Goal: Task Accomplishment & Management: Use online tool/utility

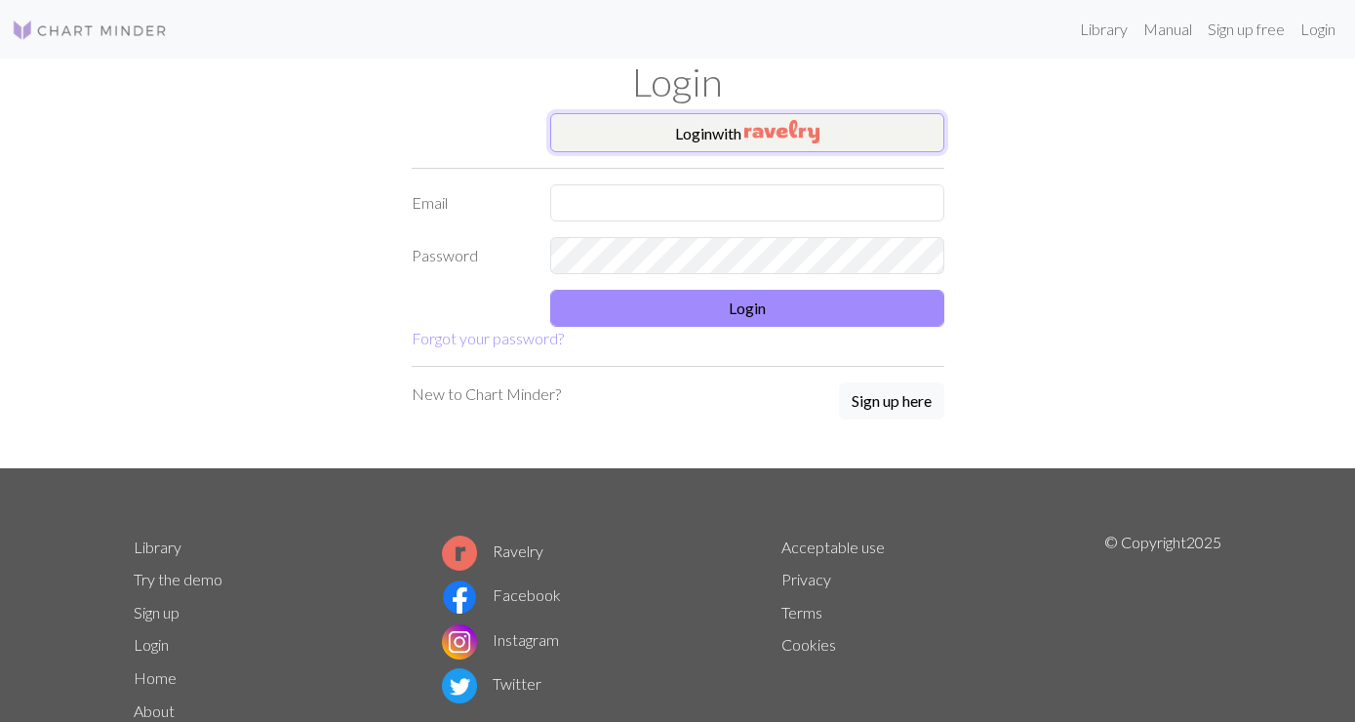
click at [739, 141] on button "Login with" at bounding box center [747, 132] width 394 height 39
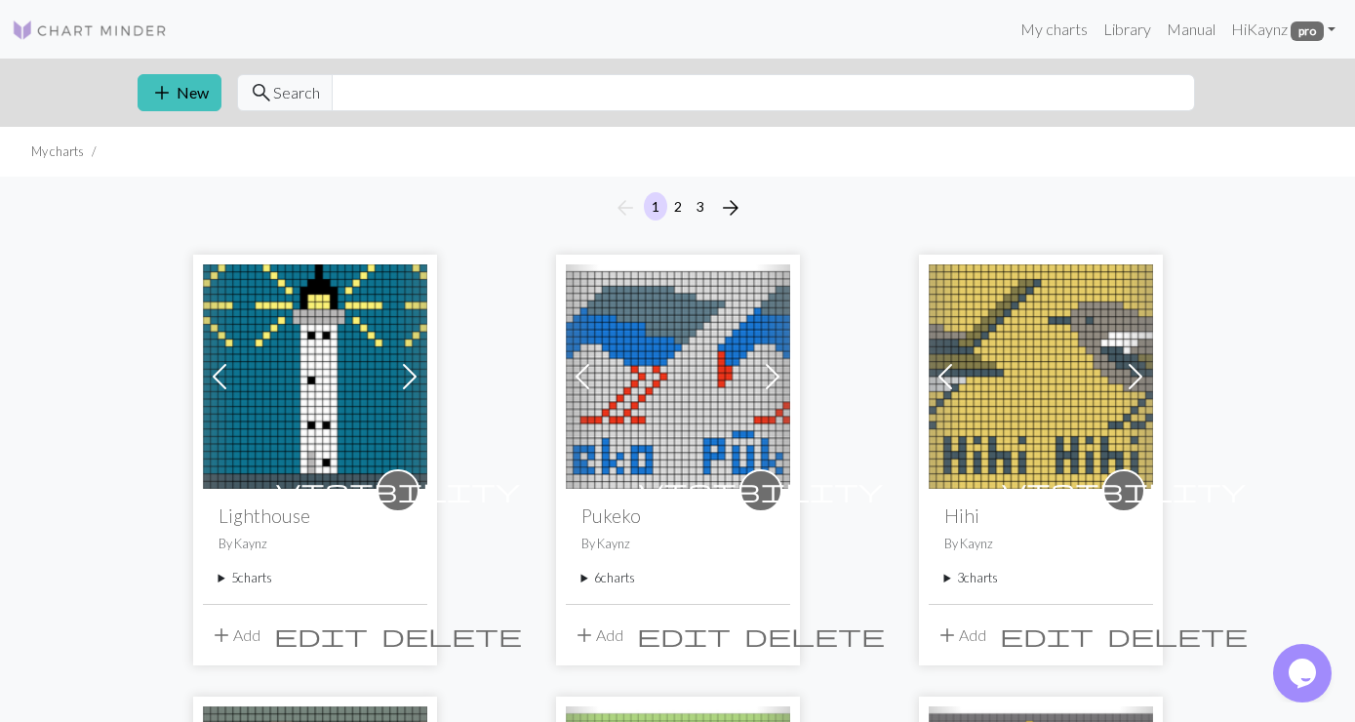
click at [318, 360] on img at bounding box center [315, 376] width 224 height 224
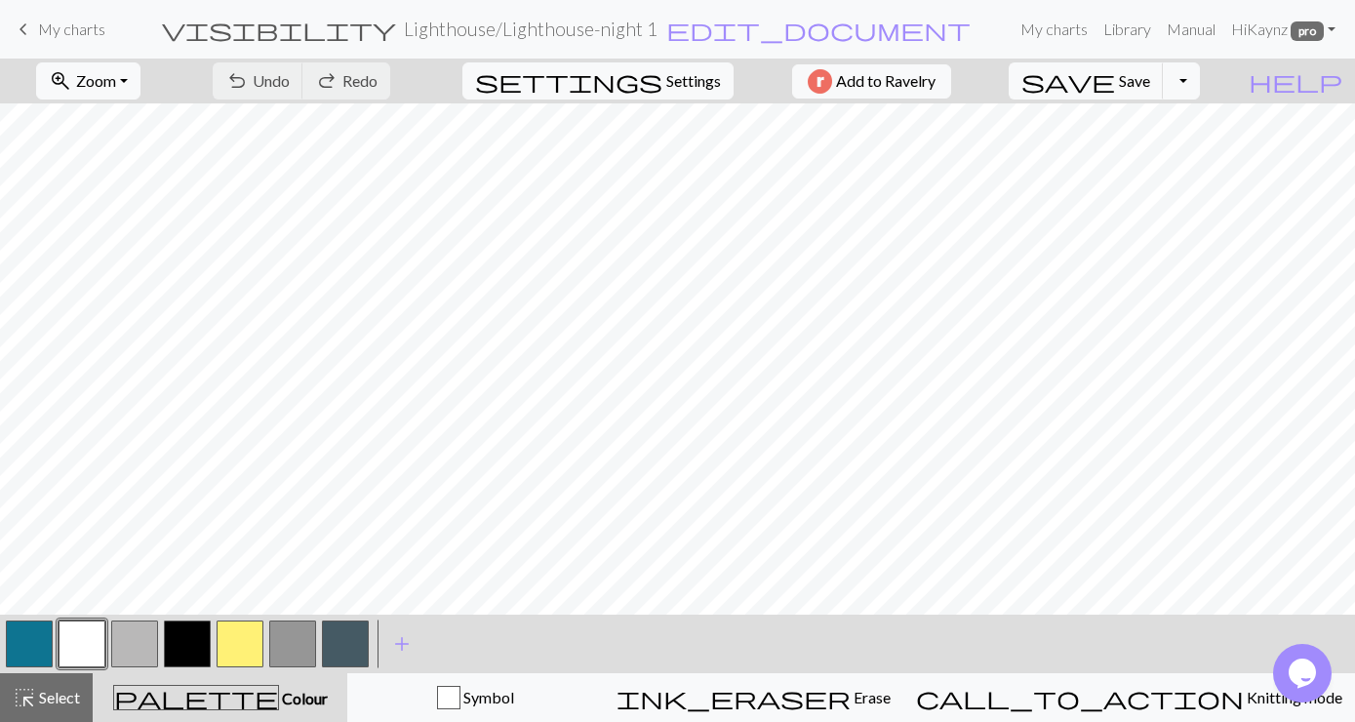
click at [295, 639] on button "button" at bounding box center [292, 643] width 47 height 47
click at [126, 635] on button "button" at bounding box center [134, 643] width 47 height 47
click at [127, 636] on button "button" at bounding box center [134, 643] width 47 height 47
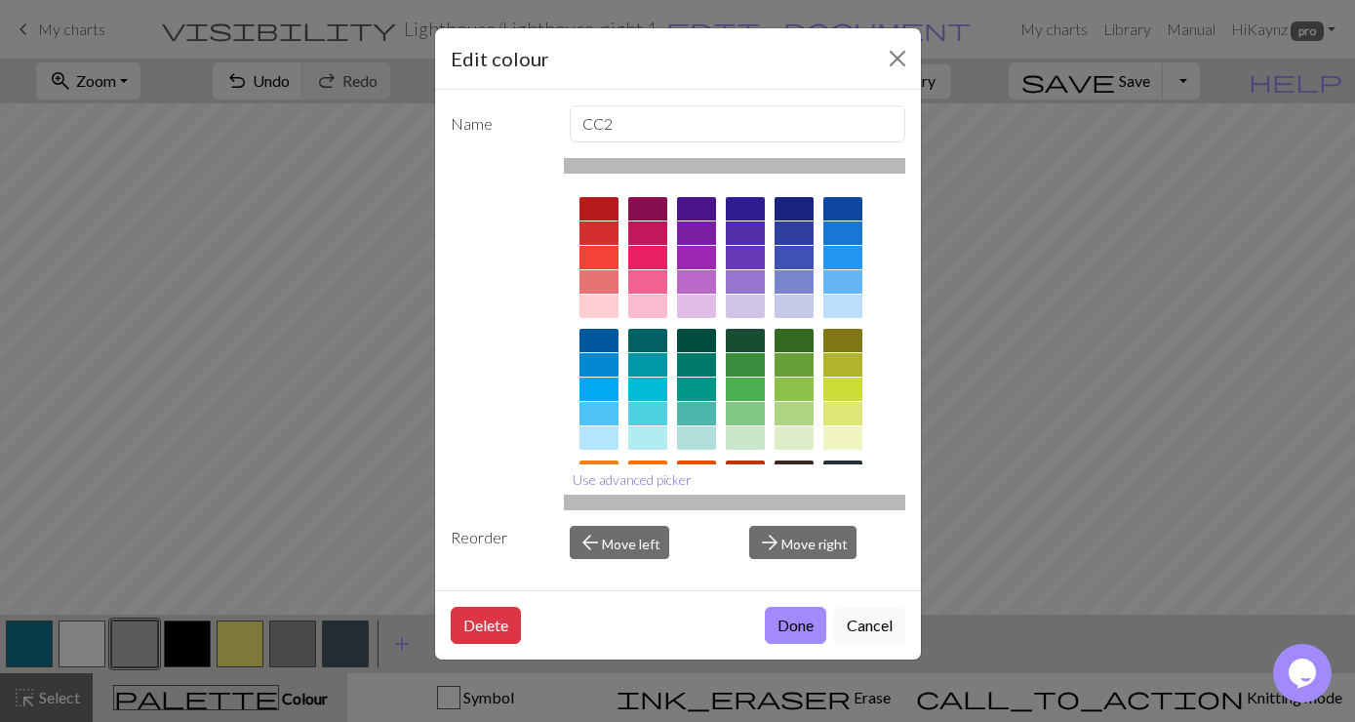
click at [611, 481] on button "Use advanced picker" at bounding box center [632, 479] width 137 height 30
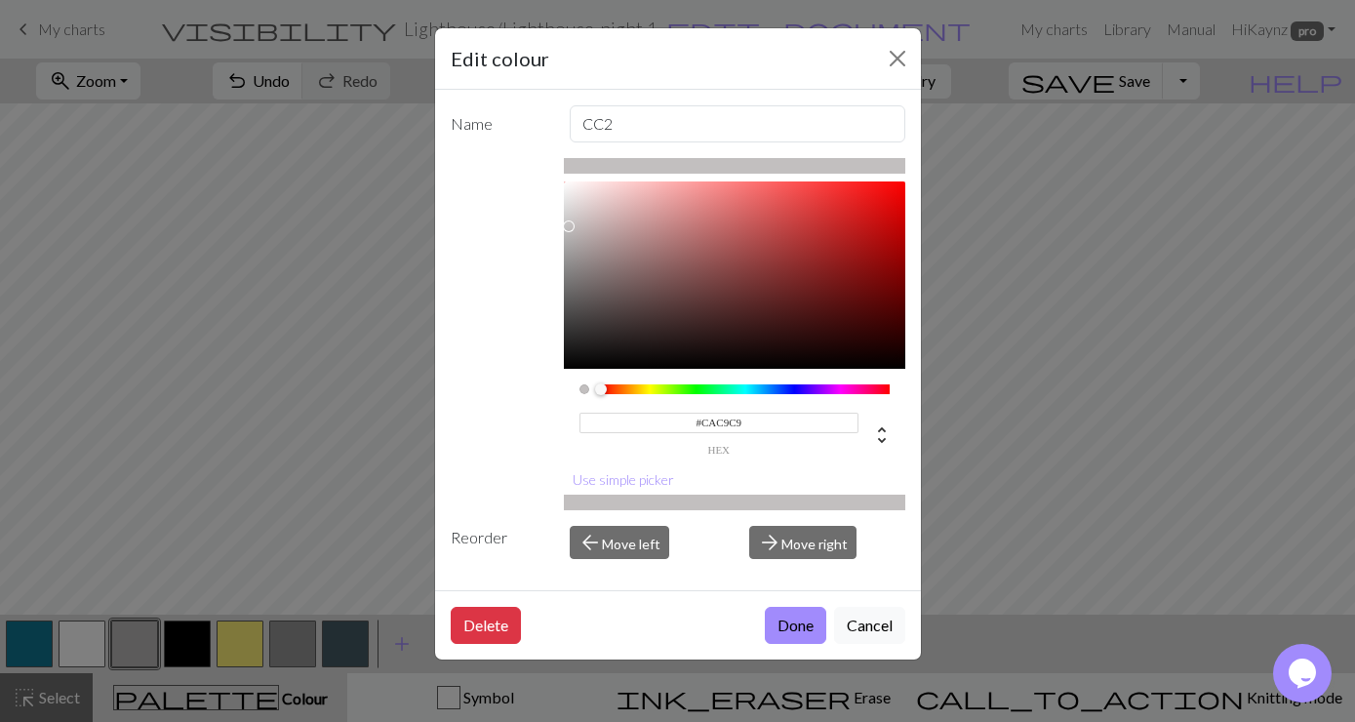
type input "#CDCCCC"
drag, startPoint x: 571, startPoint y: 234, endPoint x: 565, endPoint y: 218, distance: 16.7
click at [565, 218] on div at bounding box center [566, 219] width 12 height 12
click at [797, 627] on button "Done" at bounding box center [795, 625] width 61 height 37
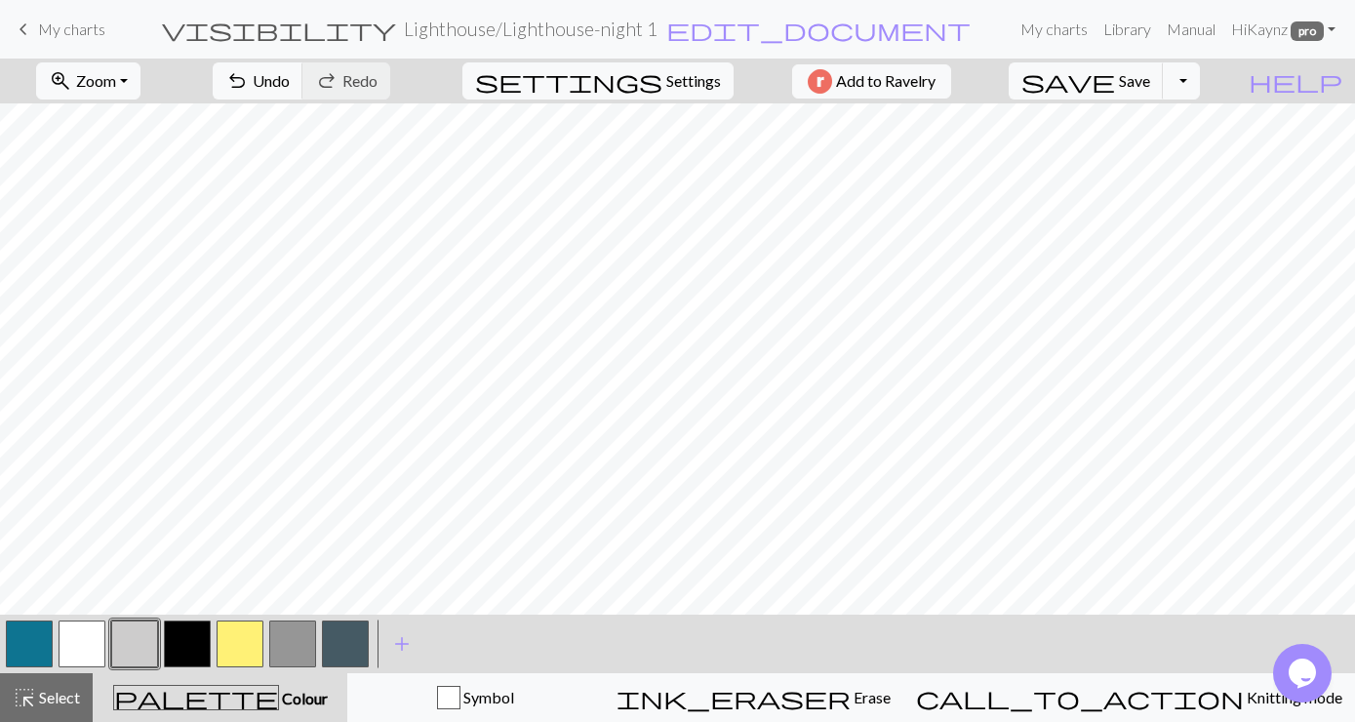
click at [51, 29] on span "My charts" at bounding box center [71, 29] width 67 height 19
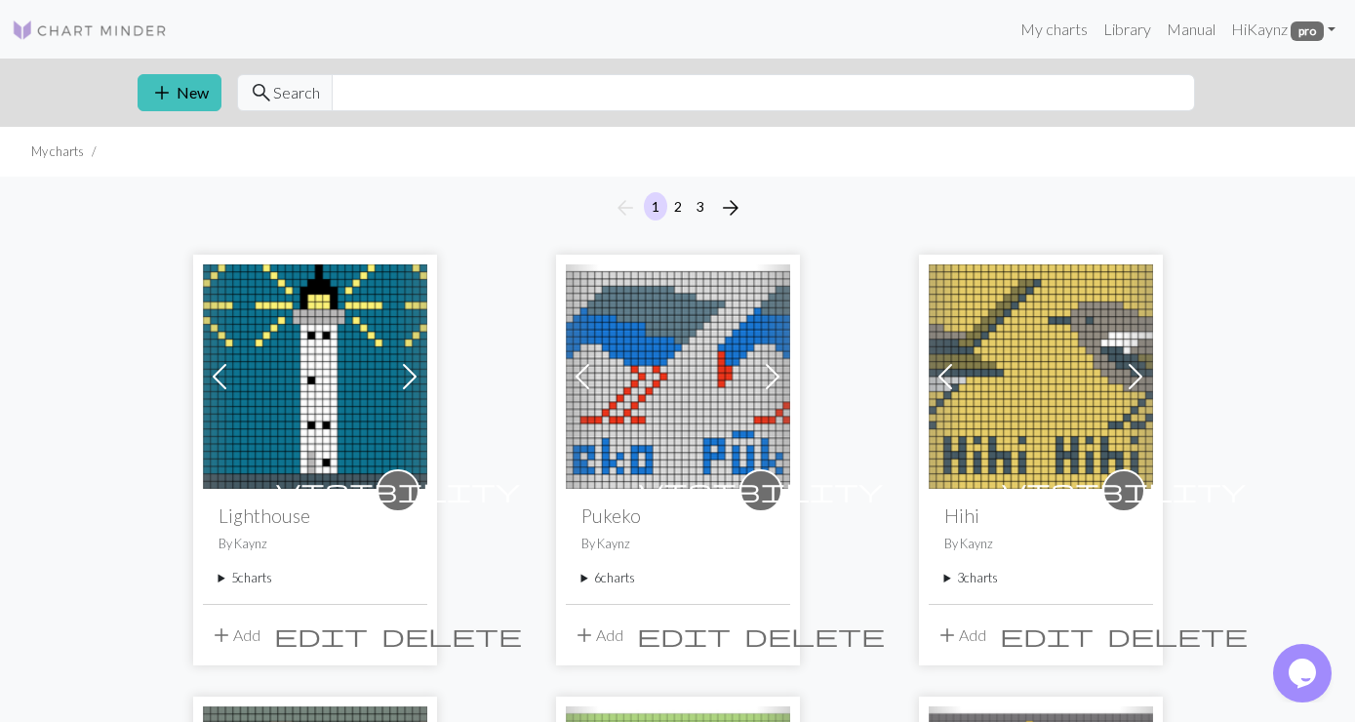
click at [256, 580] on summary "5 charts" at bounding box center [314, 578] width 193 height 19
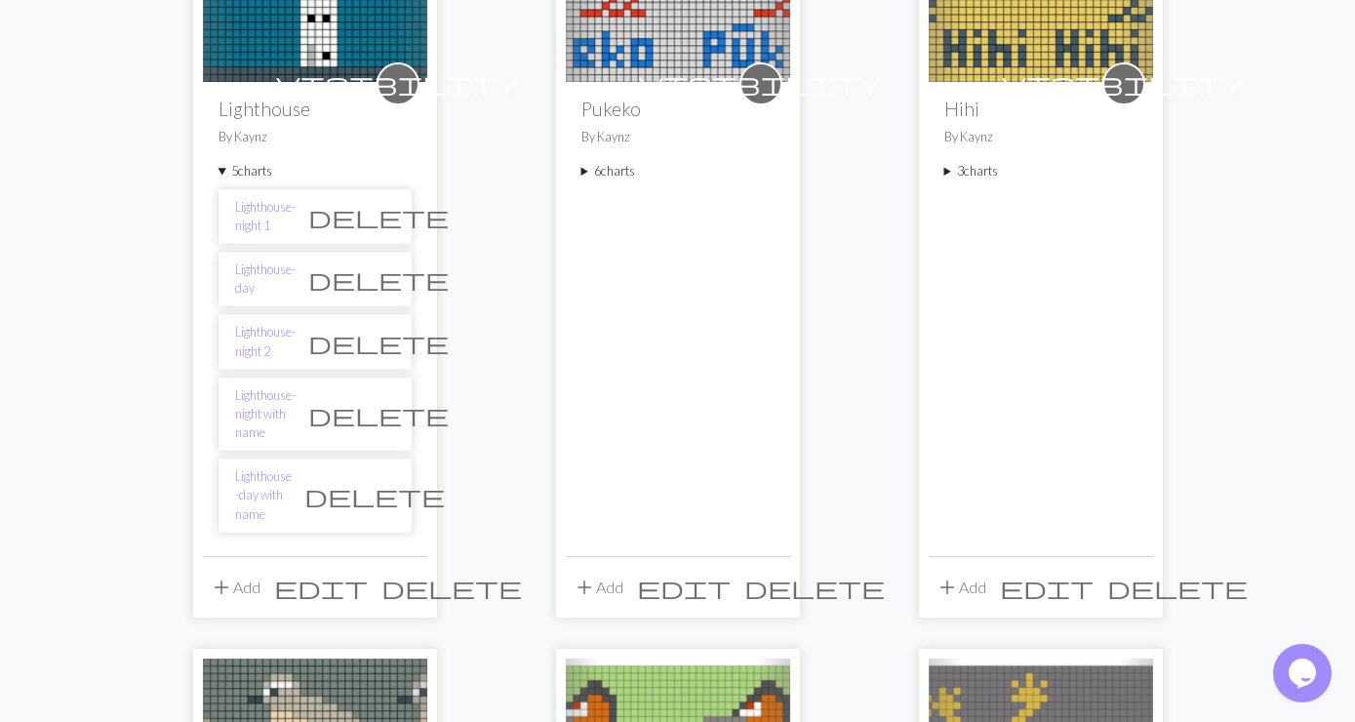
scroll to position [421, 0]
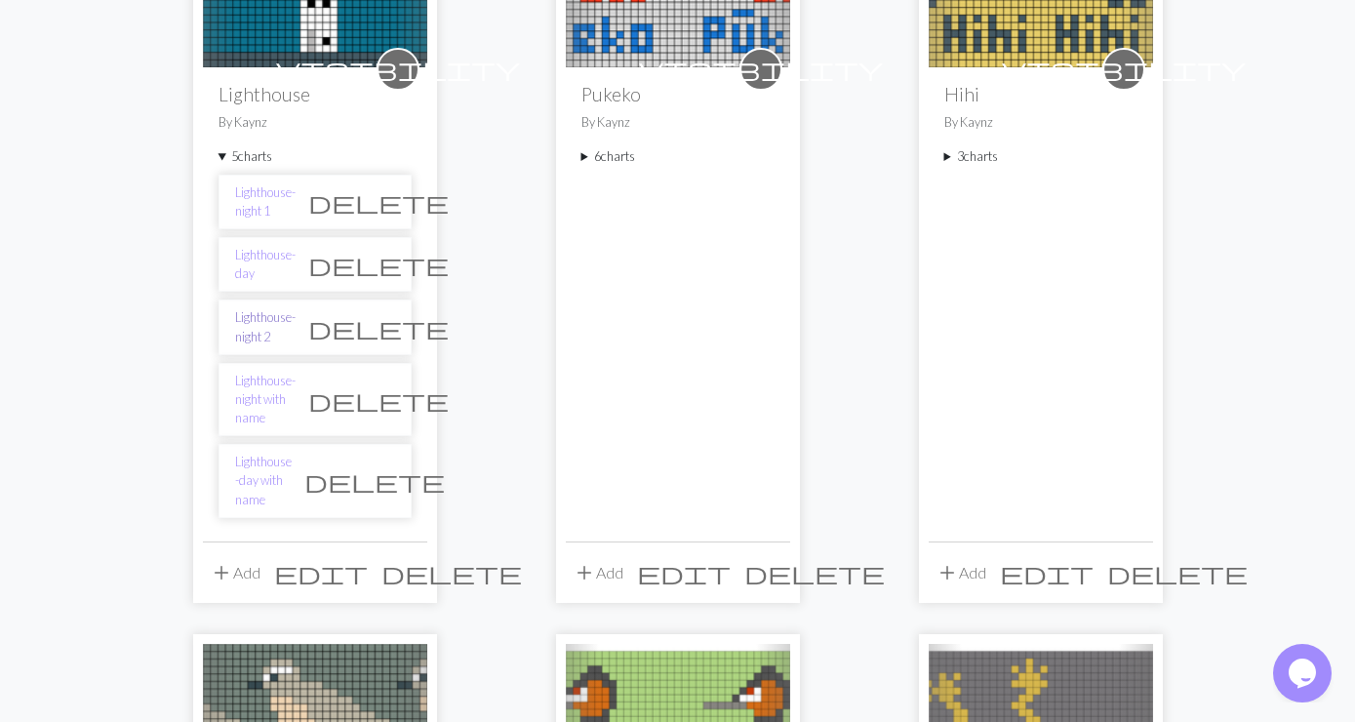
click at [284, 323] on link "Lighthouse-night 2" at bounding box center [265, 326] width 60 height 37
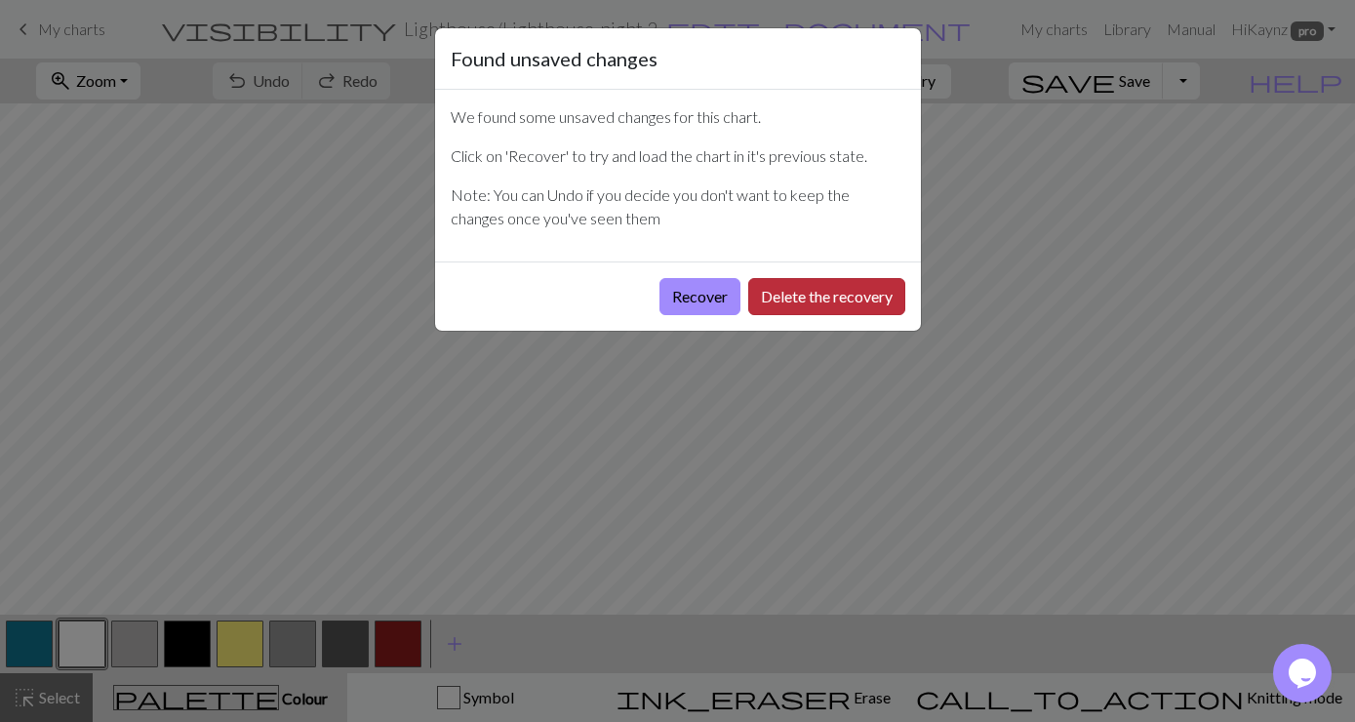
click at [858, 300] on button "Delete the recovery" at bounding box center [826, 296] width 157 height 37
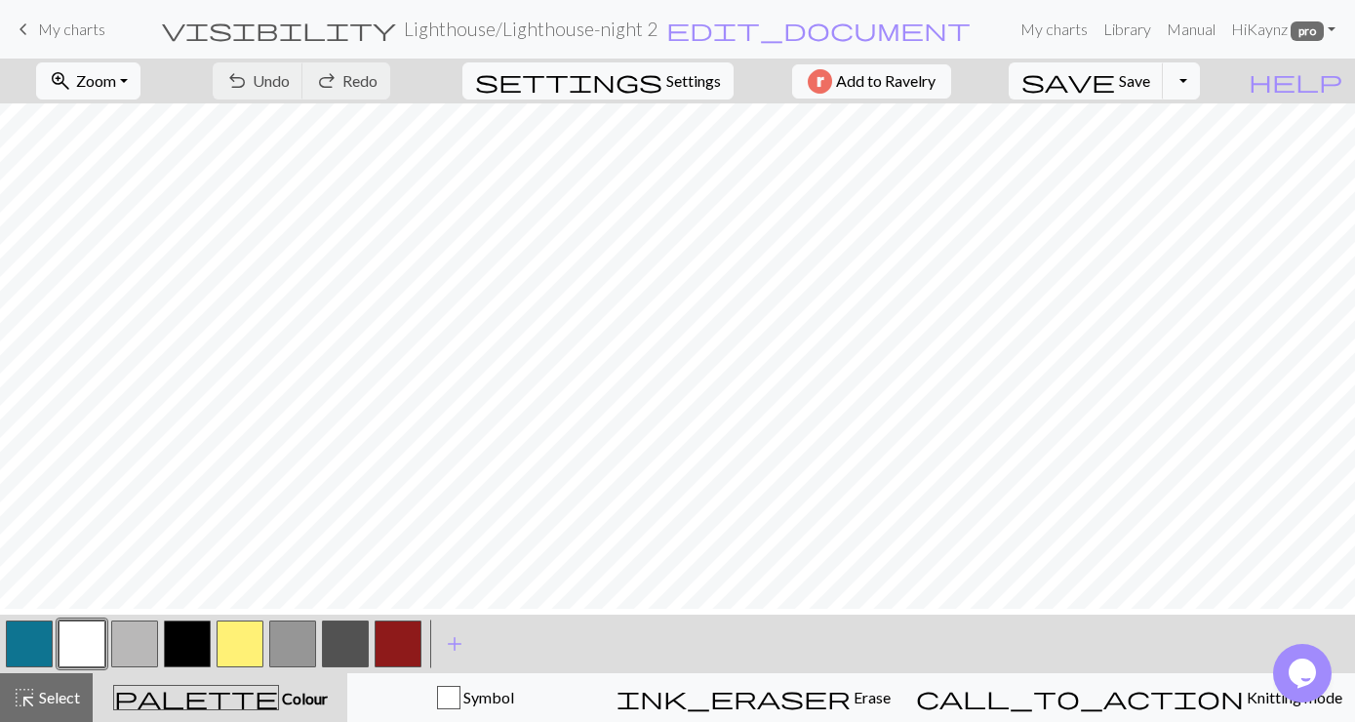
scroll to position [16, 0]
click at [292, 638] on button "button" at bounding box center [292, 643] width 47 height 47
click at [134, 650] on button "button" at bounding box center [134, 643] width 47 height 47
click at [286, 627] on button "button" at bounding box center [292, 643] width 47 height 47
click at [46, 637] on button "button" at bounding box center [29, 643] width 47 height 47
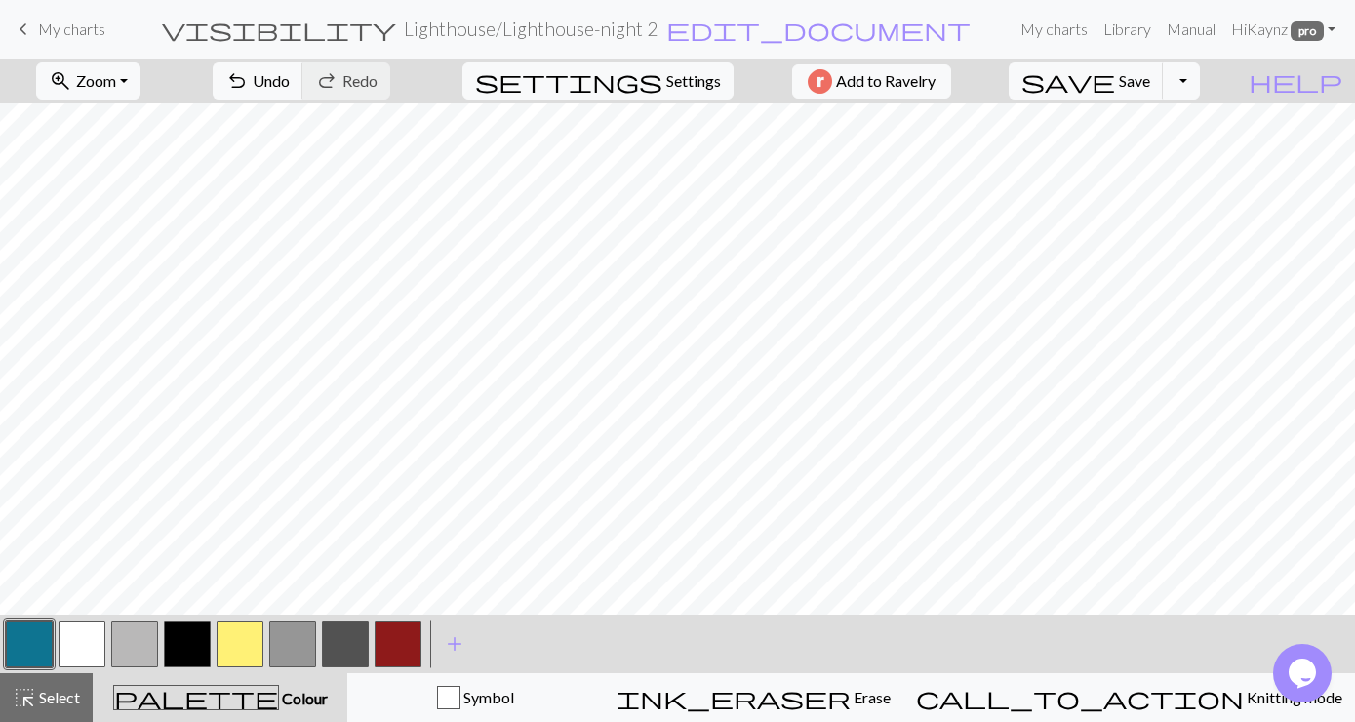
click at [41, 638] on button "button" at bounding box center [29, 643] width 47 height 47
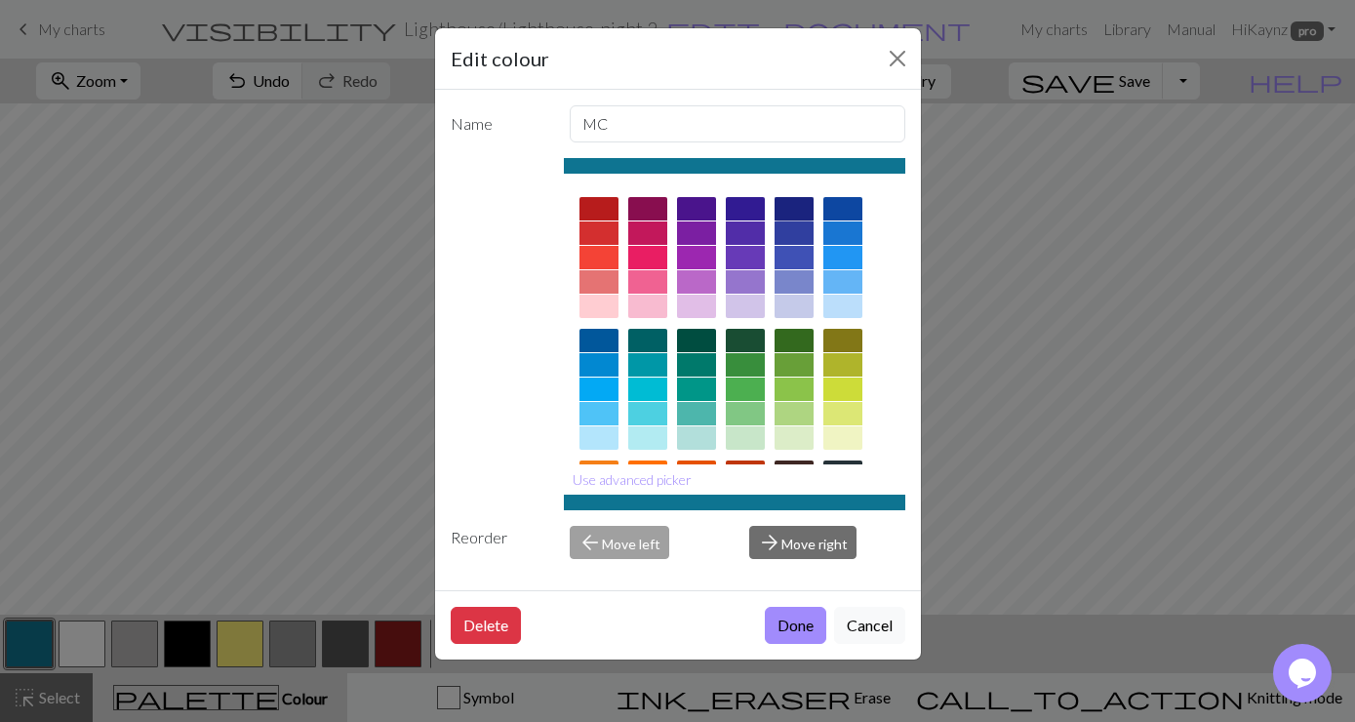
click at [798, 209] on div at bounding box center [793, 208] width 39 height 23
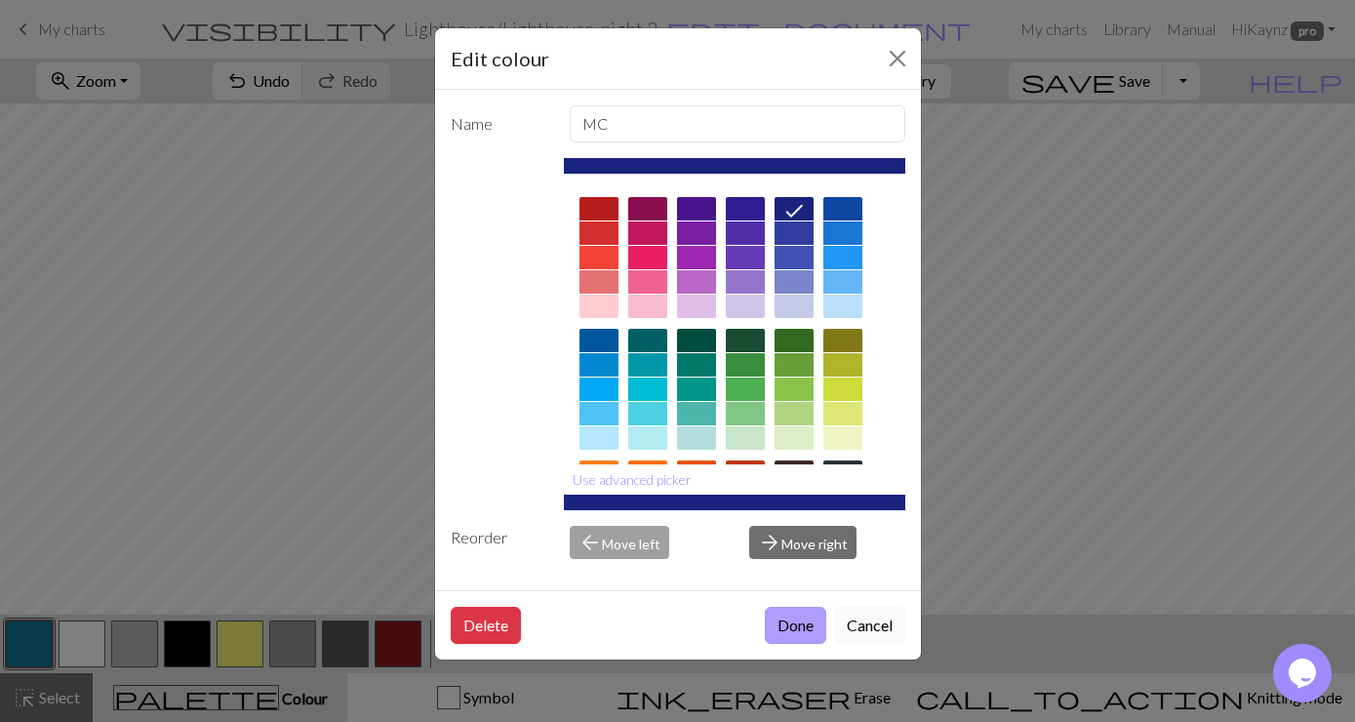
click at [805, 627] on button "Done" at bounding box center [795, 625] width 61 height 37
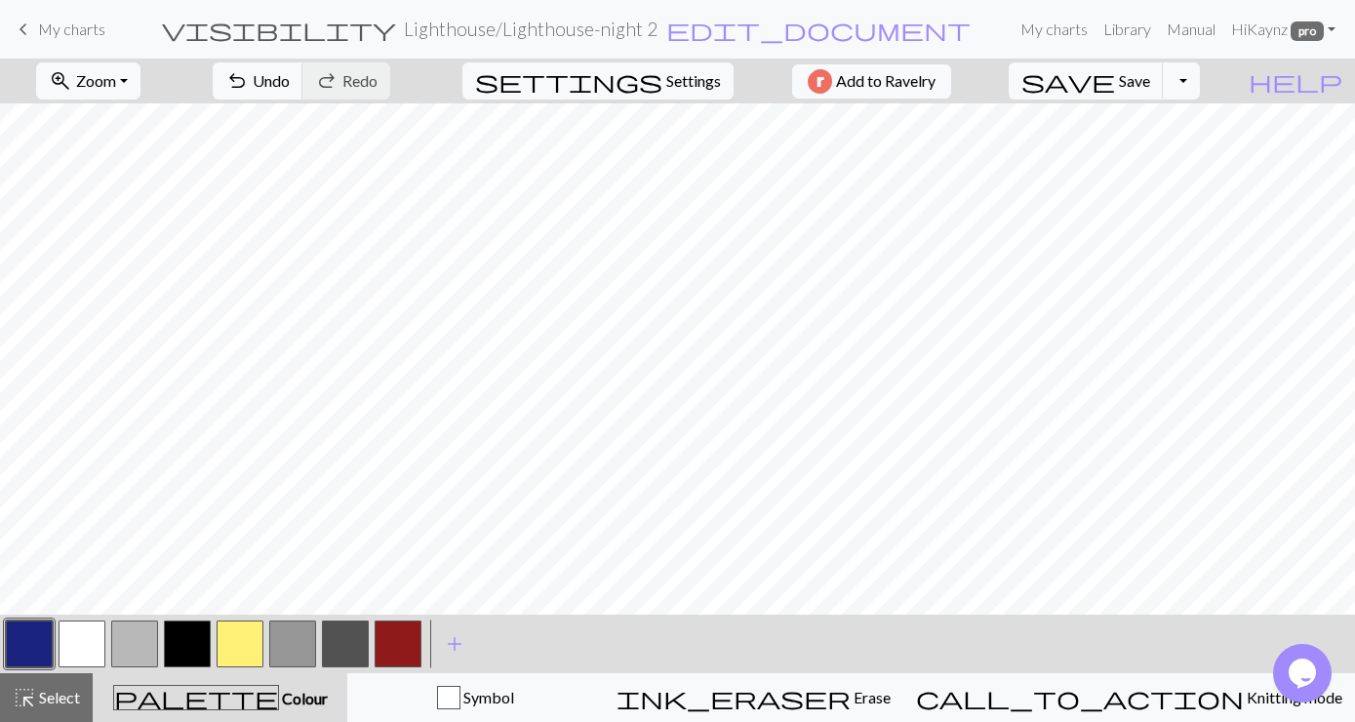
click at [30, 641] on button "button" at bounding box center [29, 643] width 47 height 47
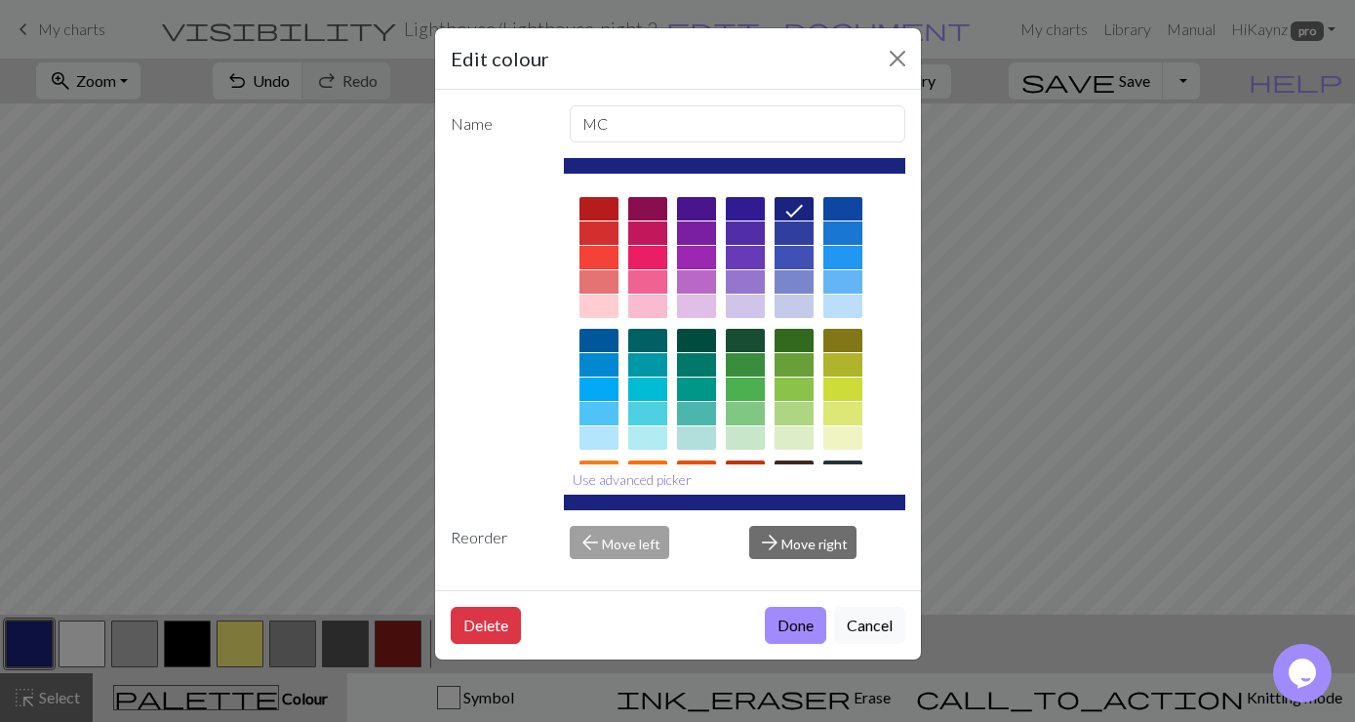
click at [609, 477] on button "Use advanced picker" at bounding box center [632, 479] width 137 height 30
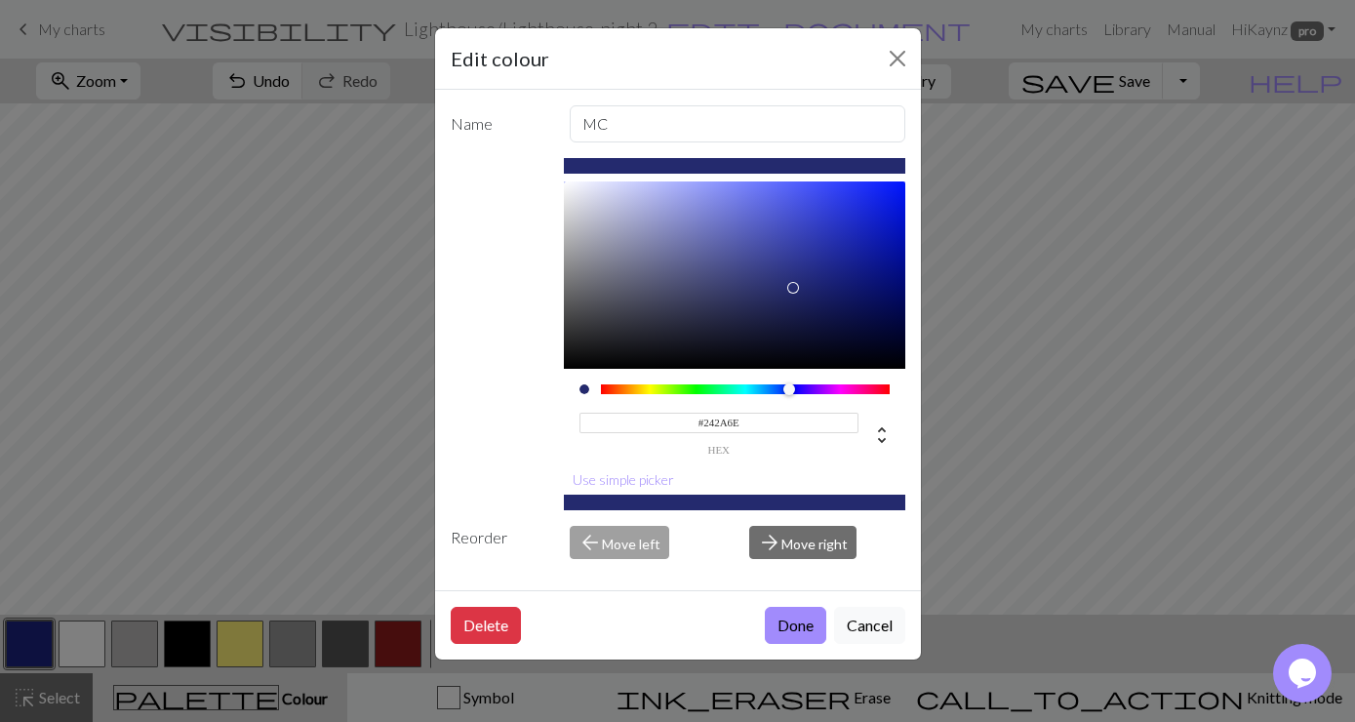
drag, startPoint x: 834, startPoint y: 274, endPoint x: 792, endPoint y: 288, distance: 44.1
click at [792, 288] on div at bounding box center [793, 288] width 12 height 12
type input "#333985"
drag, startPoint x: 792, startPoint y: 288, endPoint x: 774, endPoint y: 271, distance: 24.1
click at [774, 271] on div at bounding box center [774, 271] width 12 height 12
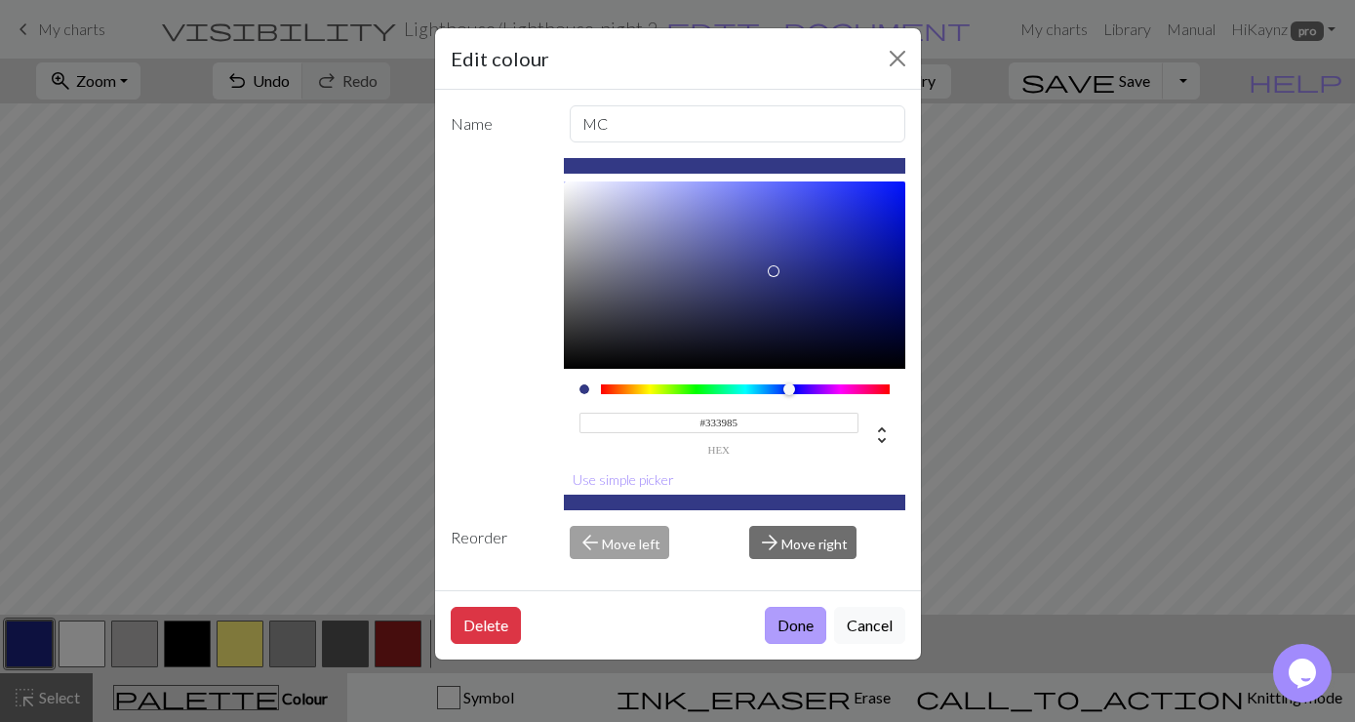
click at [800, 630] on button "Done" at bounding box center [795, 625] width 61 height 37
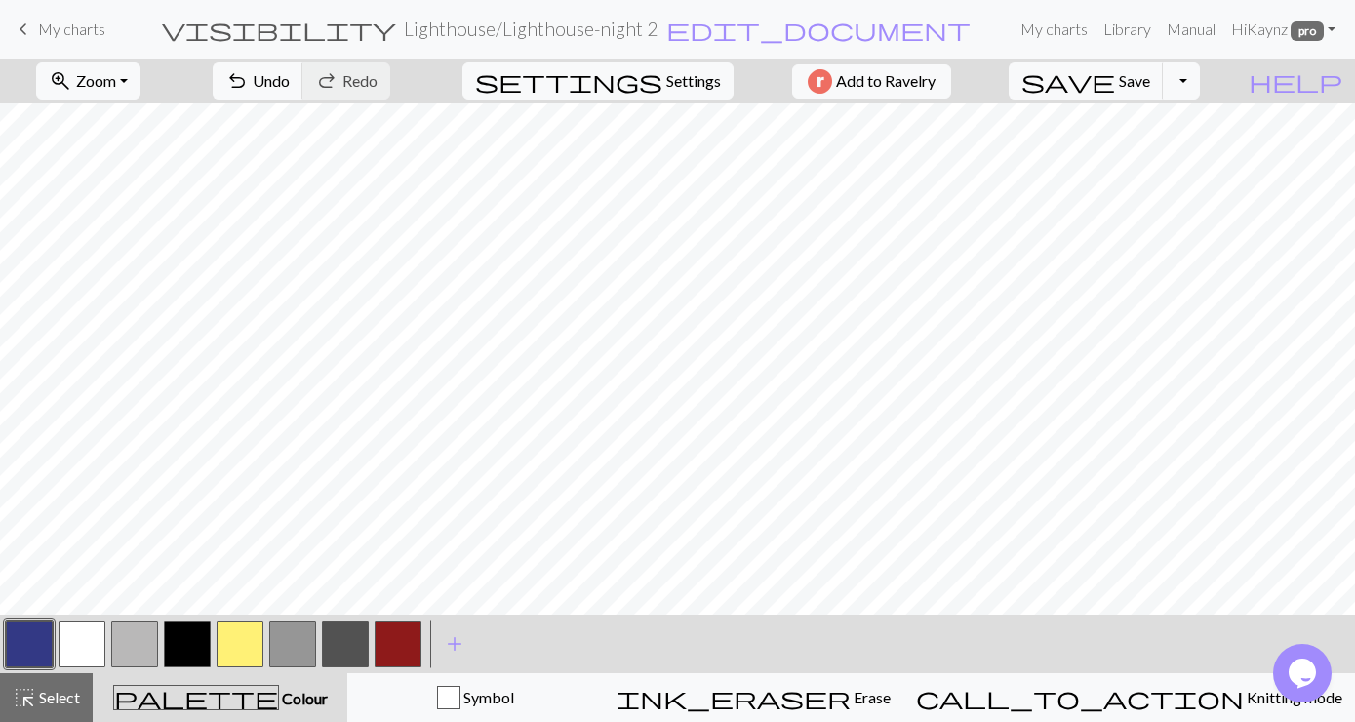
click at [289, 645] on button "button" at bounding box center [292, 643] width 47 height 47
click at [140, 75] on button "zoom_in Zoom Zoom" at bounding box center [88, 80] width 104 height 37
click at [111, 127] on button "Fit all" at bounding box center [114, 123] width 154 height 31
click at [43, 651] on button "button" at bounding box center [29, 643] width 47 height 47
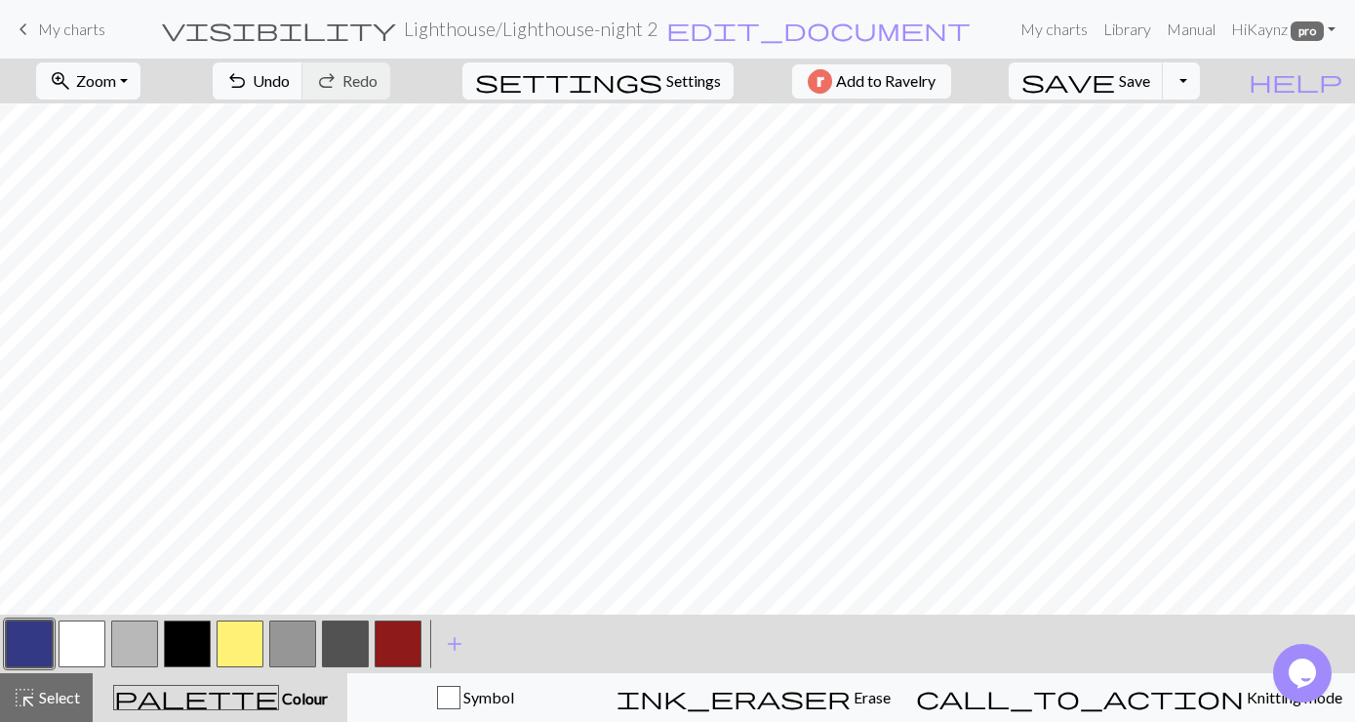
click at [302, 638] on button "button" at bounding box center [292, 643] width 47 height 47
click at [23, 643] on button "button" at bounding box center [29, 643] width 47 height 47
click at [24, 645] on button "button" at bounding box center [29, 643] width 47 height 47
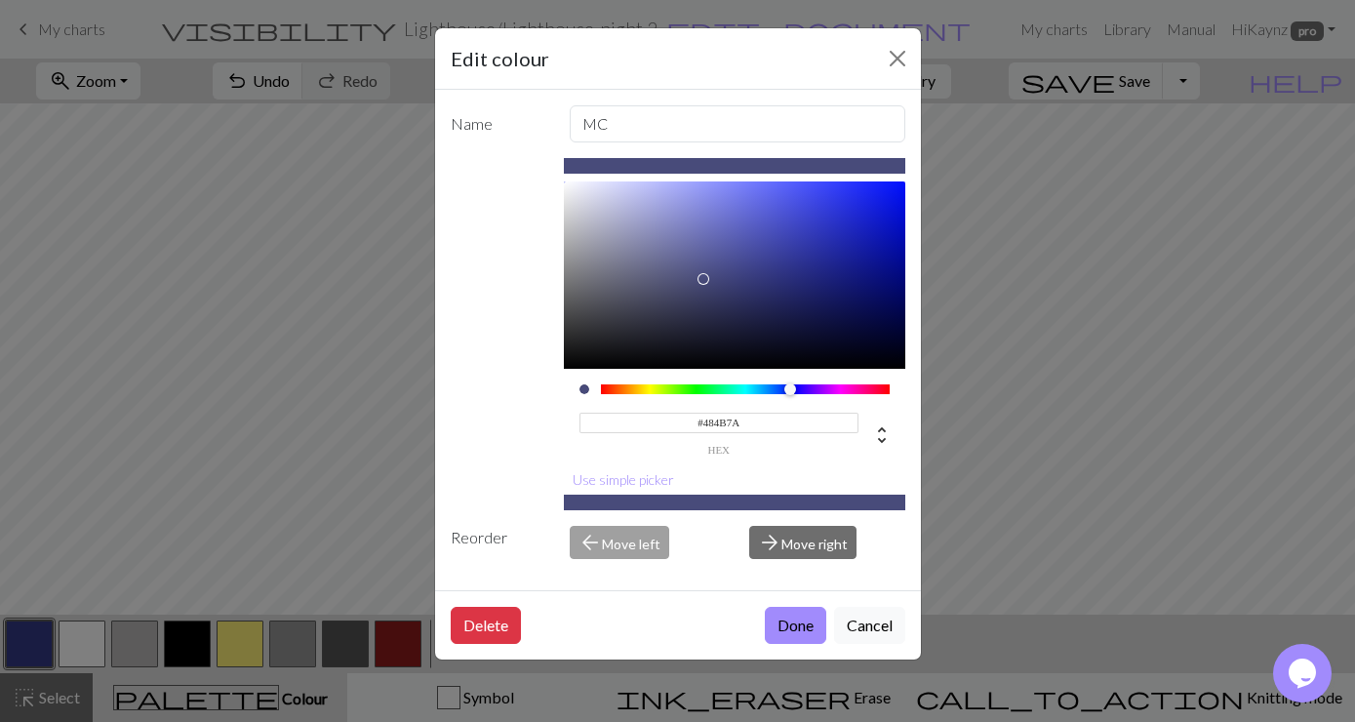
type input "#474A79"
drag, startPoint x: 771, startPoint y: 269, endPoint x: 705, endPoint y: 280, distance: 67.2
click at [705, 280] on div at bounding box center [704, 280] width 12 height 12
click at [784, 626] on button "Done" at bounding box center [795, 625] width 61 height 37
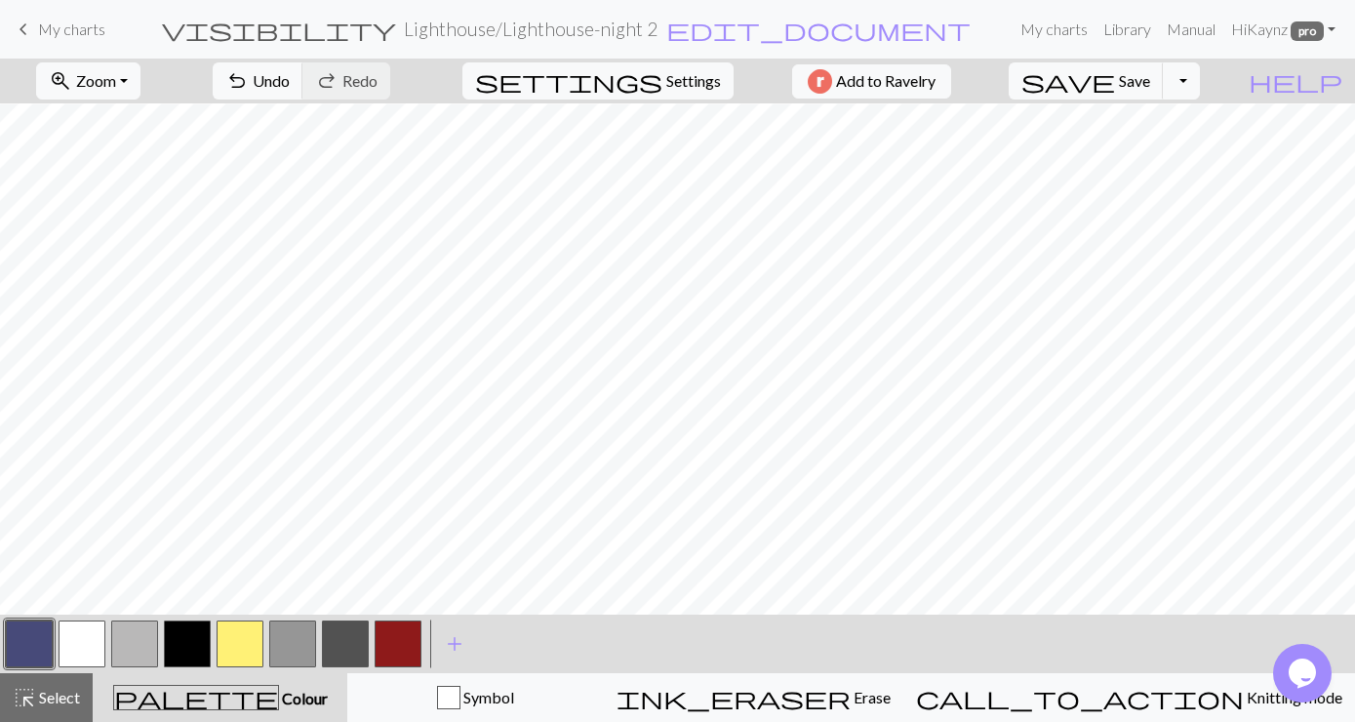
click at [27, 645] on button "button" at bounding box center [29, 643] width 47 height 47
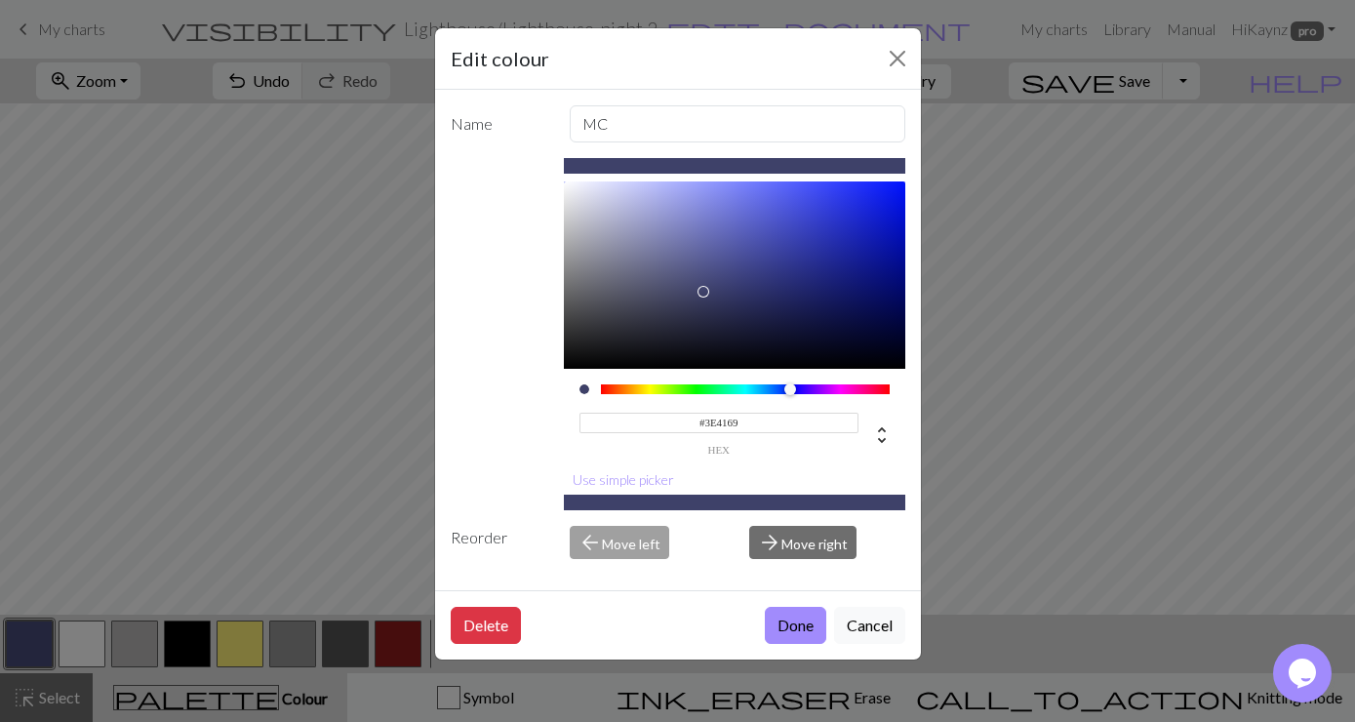
type input "#3D4068"
drag, startPoint x: 698, startPoint y: 275, endPoint x: 704, endPoint y: 293, distance: 18.5
click at [704, 293] on div at bounding box center [734, 274] width 341 height 187
click at [783, 631] on button "Done" at bounding box center [795, 625] width 61 height 37
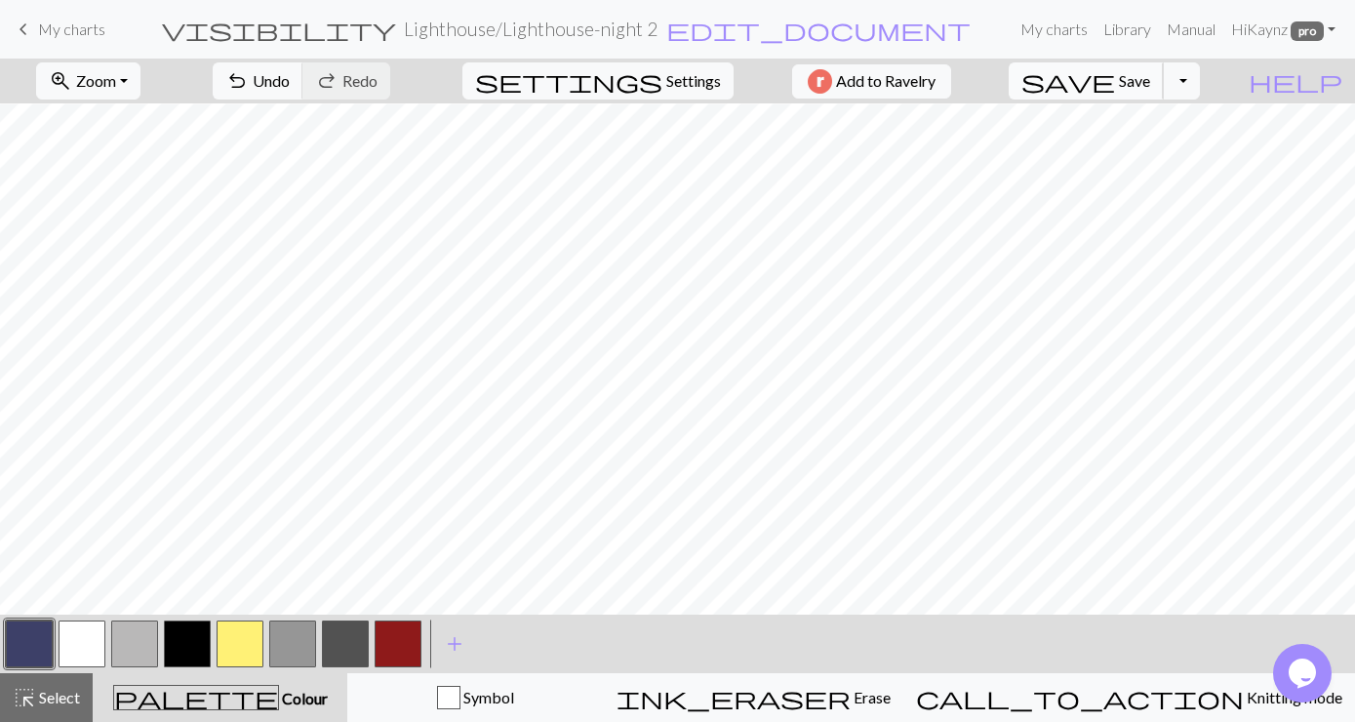
click at [1115, 80] on span "save" at bounding box center [1068, 80] width 94 height 27
click at [1200, 83] on button "Toggle Dropdown" at bounding box center [1181, 80] width 37 height 37
click at [1156, 152] on button "save_alt Download" at bounding box center [1038, 154] width 322 height 31
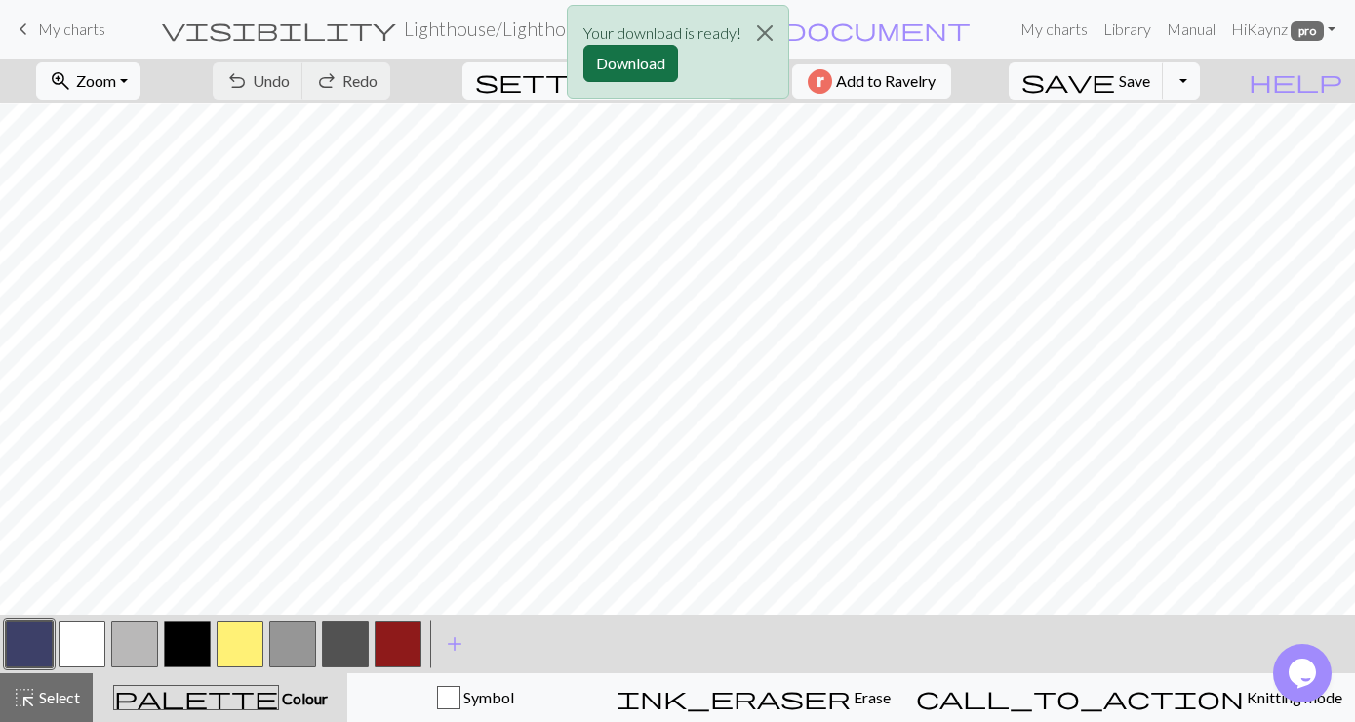
click at [628, 69] on button "Download" at bounding box center [630, 63] width 95 height 37
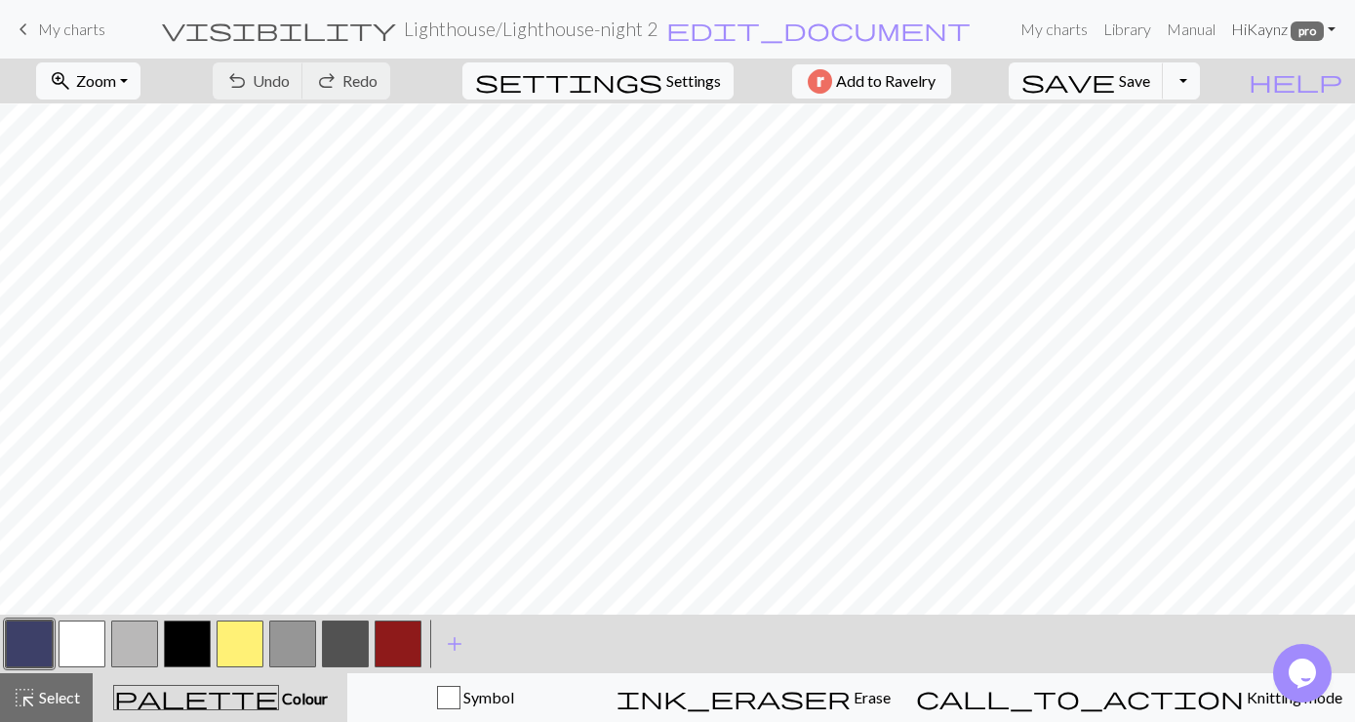
click at [1326, 25] on link "Hi [PERSON_NAME] pro" at bounding box center [1283, 29] width 120 height 39
